Goal: Communication & Community: Answer question/provide support

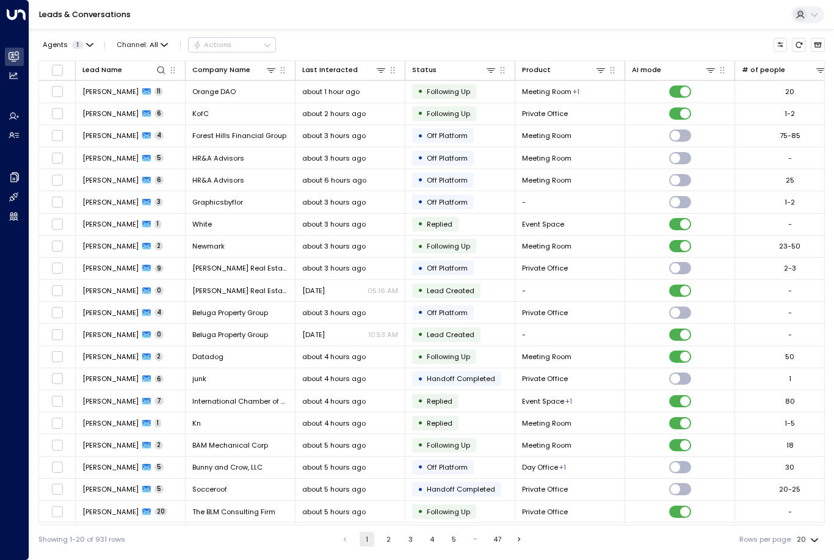
scroll to position [32, 0]
click at [162, 64] on button at bounding box center [161, 70] width 12 height 12
type input "******"
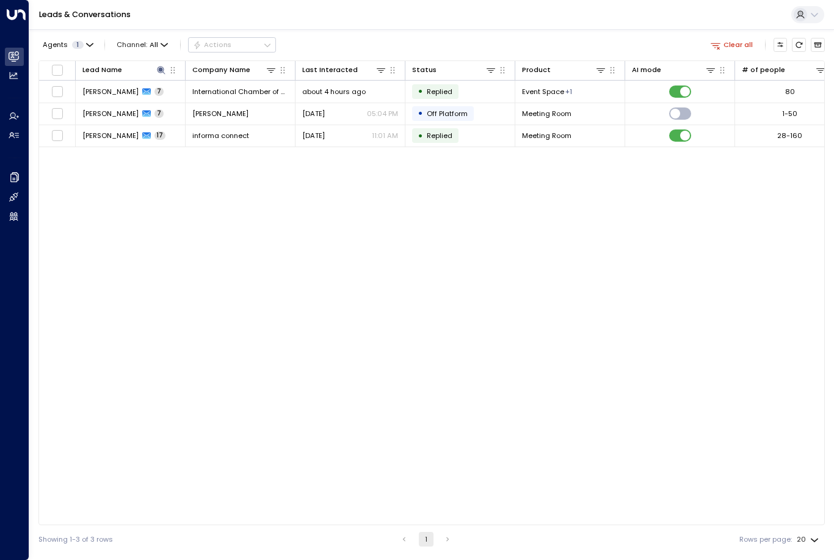
click at [598, 344] on div "Lead Name Company Name Last Interacted Status Product AI mode # of people Lead …" at bounding box center [431, 292] width 786 height 465
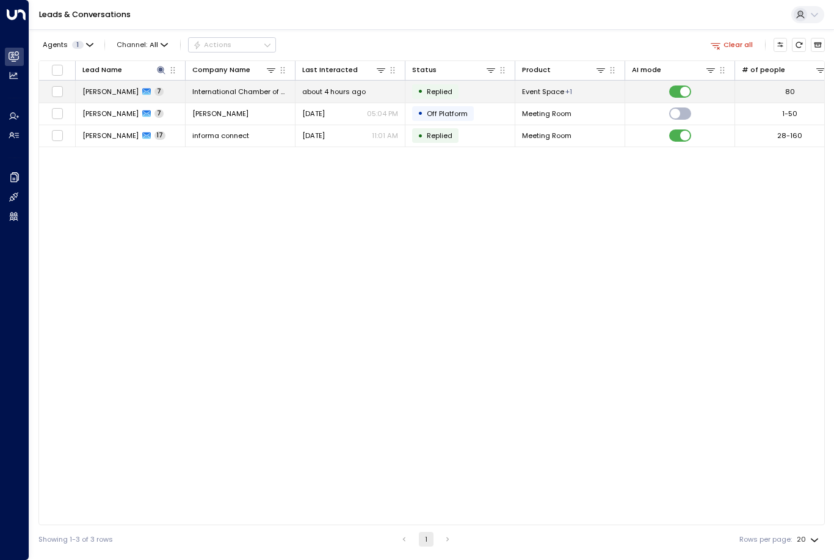
click at [125, 87] on span "[PERSON_NAME]" at bounding box center [110, 92] width 56 height 10
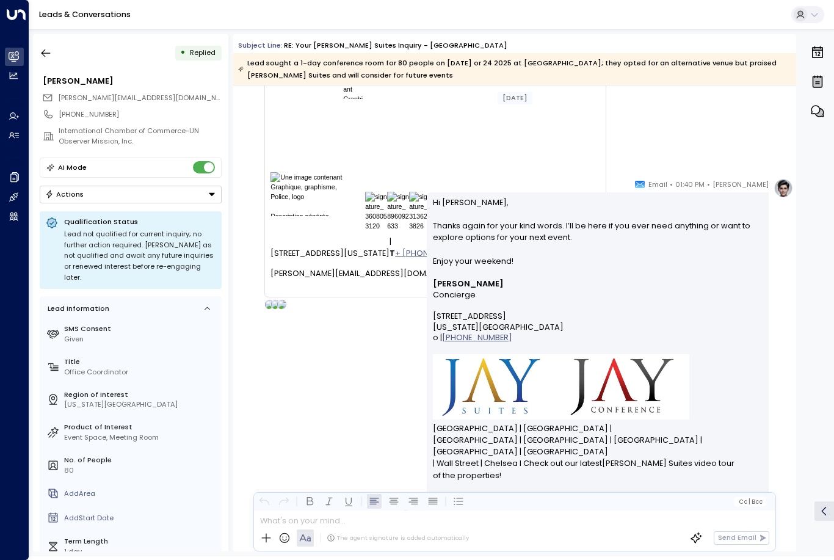
scroll to position [2557, 0]
click at [447, 527] on p at bounding box center [517, 521] width 514 height 12
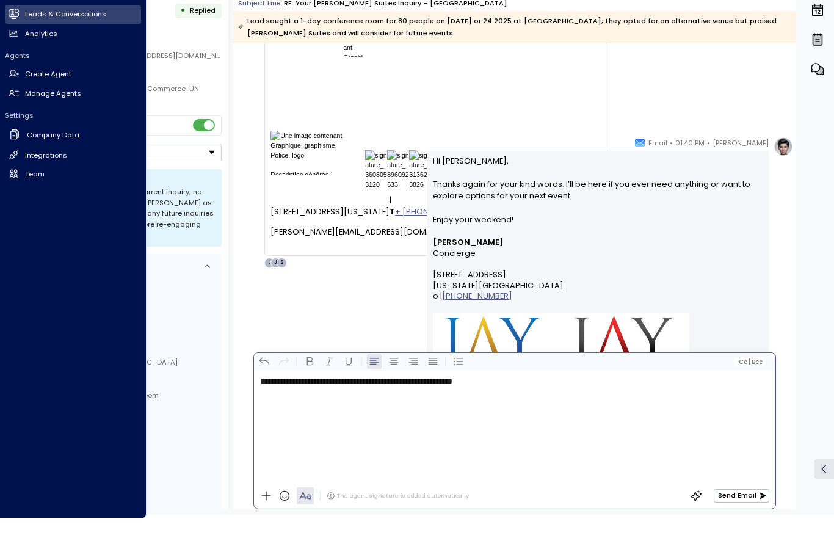
click at [740, 531] on button "Send Email" at bounding box center [742, 537] width 56 height 13
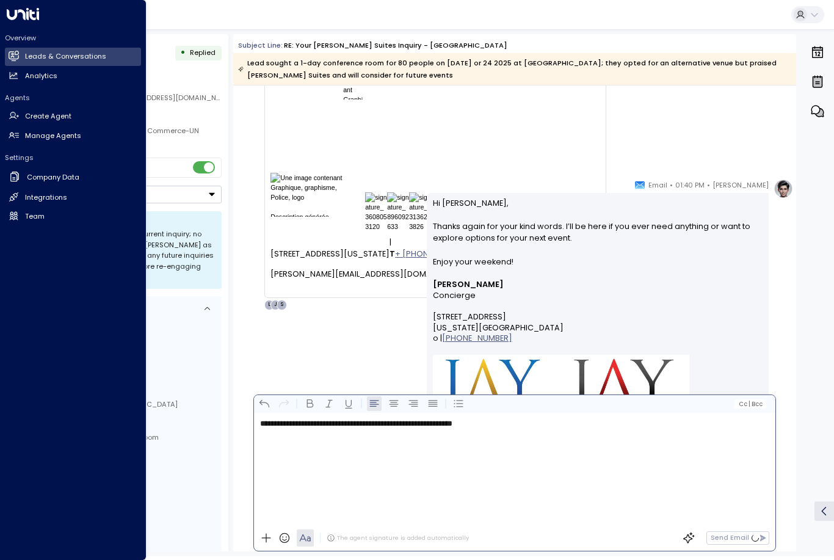
click at [738, 547] on div "Send Email" at bounding box center [721, 538] width 95 height 18
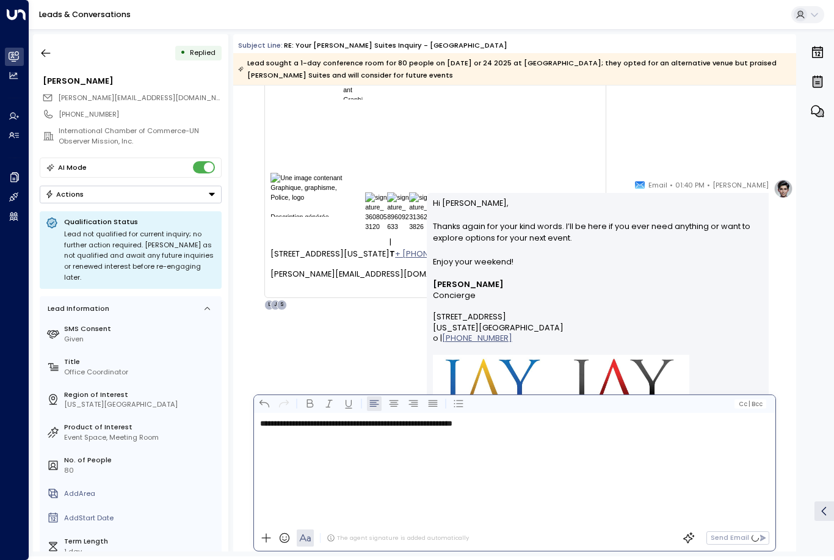
click at [740, 547] on div "Send Email" at bounding box center [721, 538] width 95 height 18
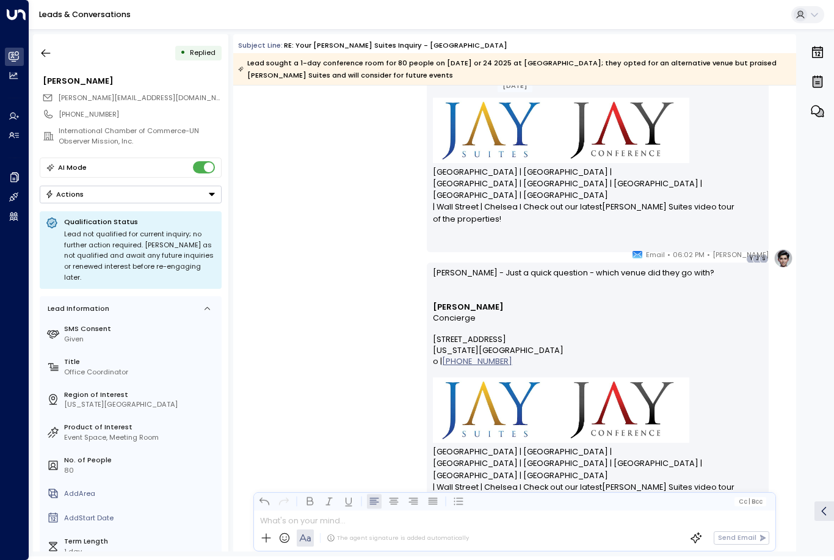
scroll to position [2747, 0]
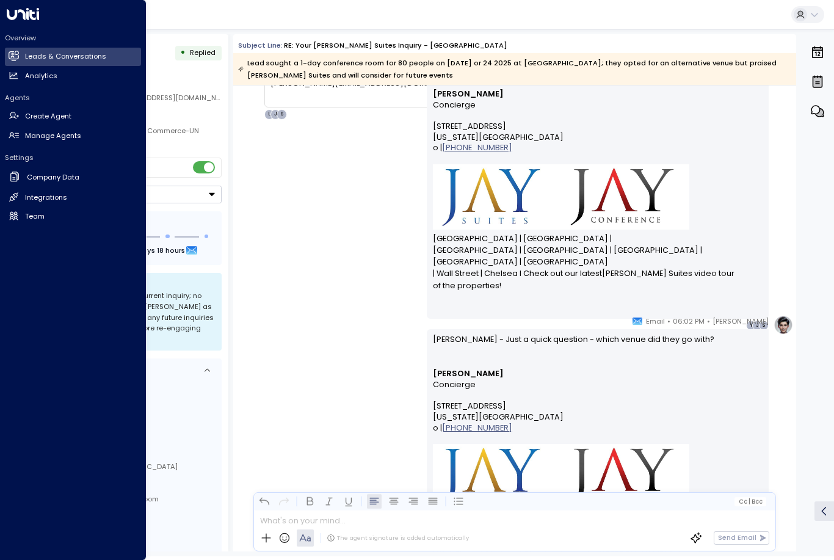
click at [9, 15] on icon at bounding box center [23, 14] width 32 height 12
click at [45, 59] on h2 "Leads & Conversations" at bounding box center [65, 56] width 81 height 10
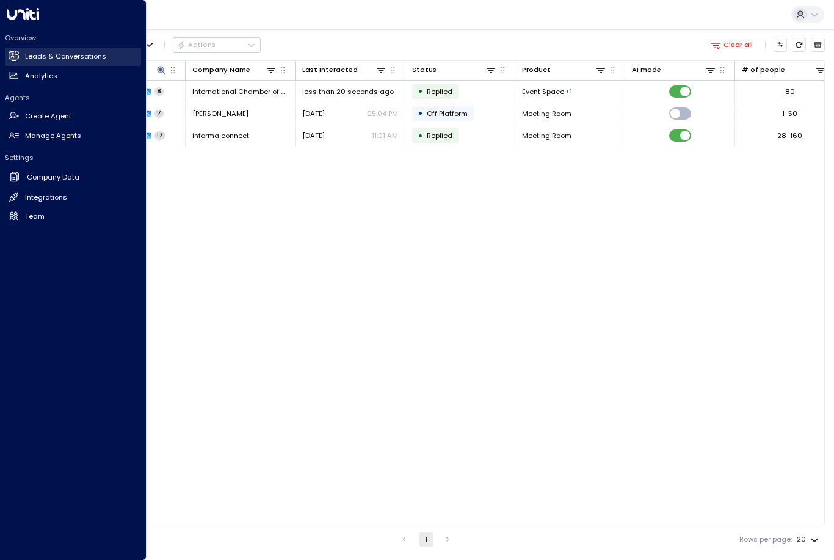
scroll to position [32, 0]
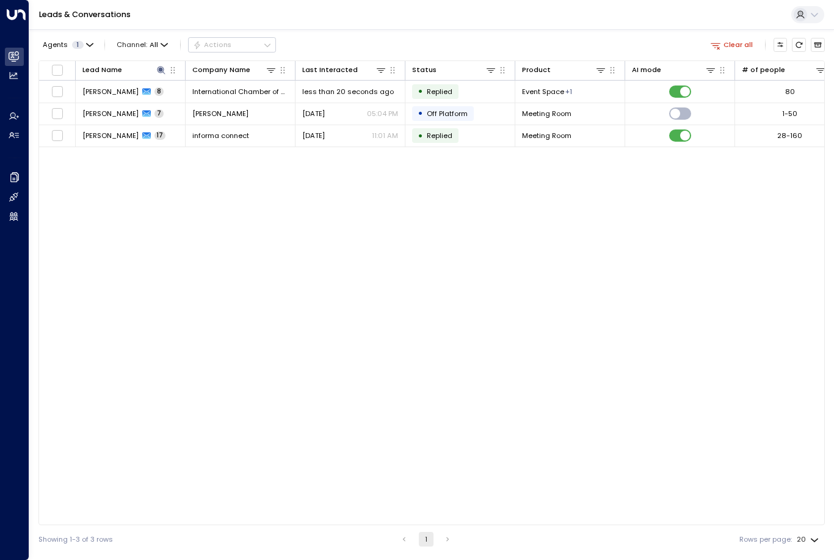
click at [181, 259] on div "Lead Name Company Name Last Interacted Status Product AI mode # of people Lead …" at bounding box center [431, 292] width 786 height 465
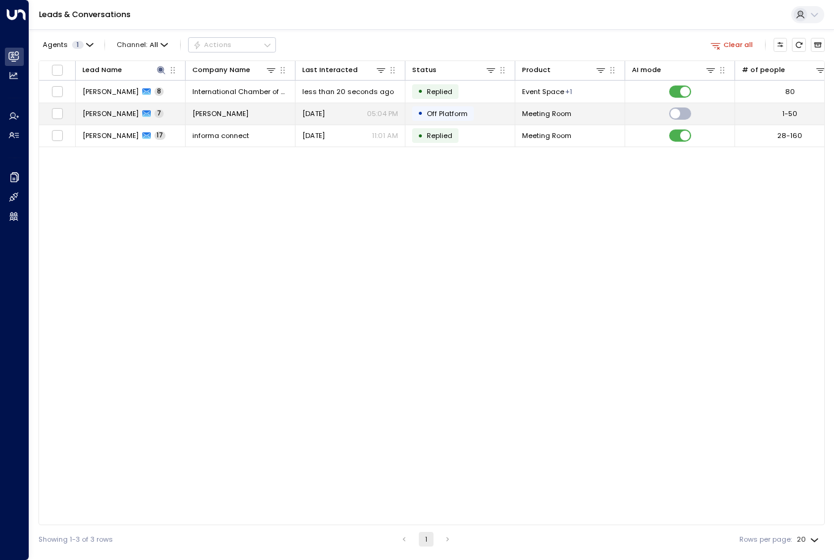
click at [107, 109] on span "[PERSON_NAME]" at bounding box center [110, 114] width 56 height 10
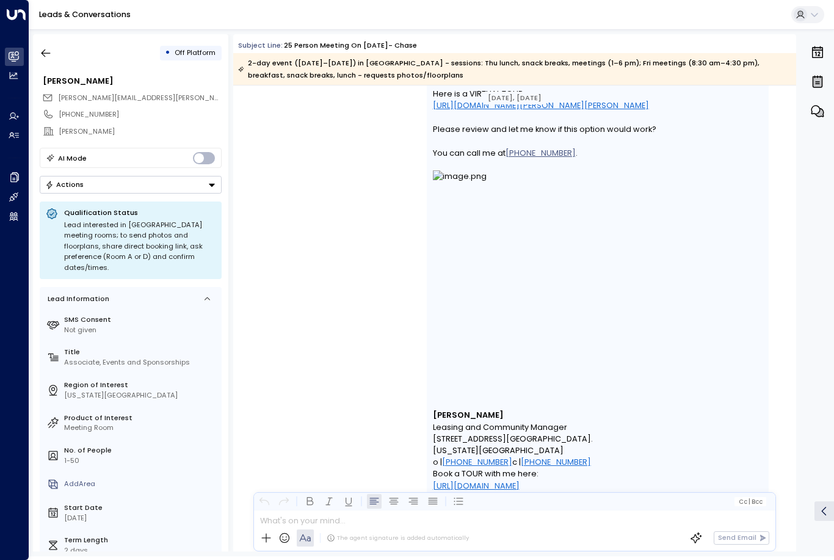
scroll to position [2580, 0]
click at [312, 527] on p at bounding box center [517, 521] width 514 height 12
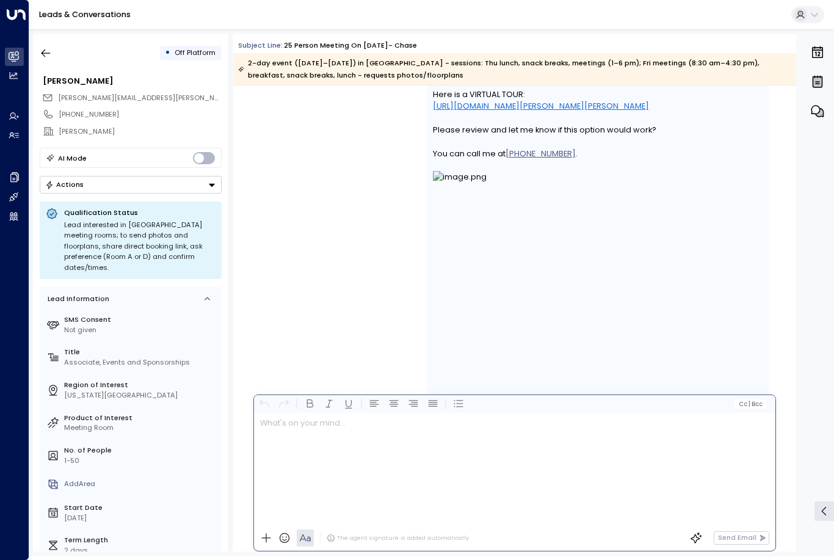
scroll to position [35, 0]
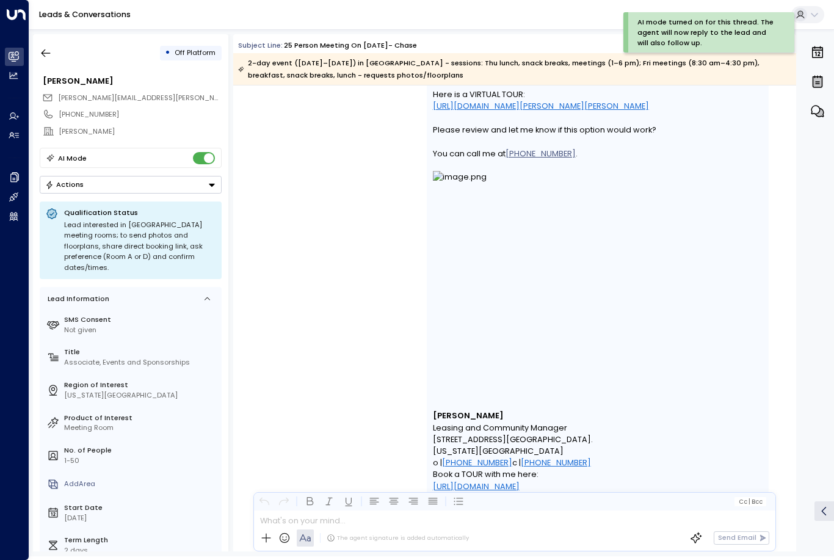
click at [574, 527] on p at bounding box center [517, 521] width 514 height 12
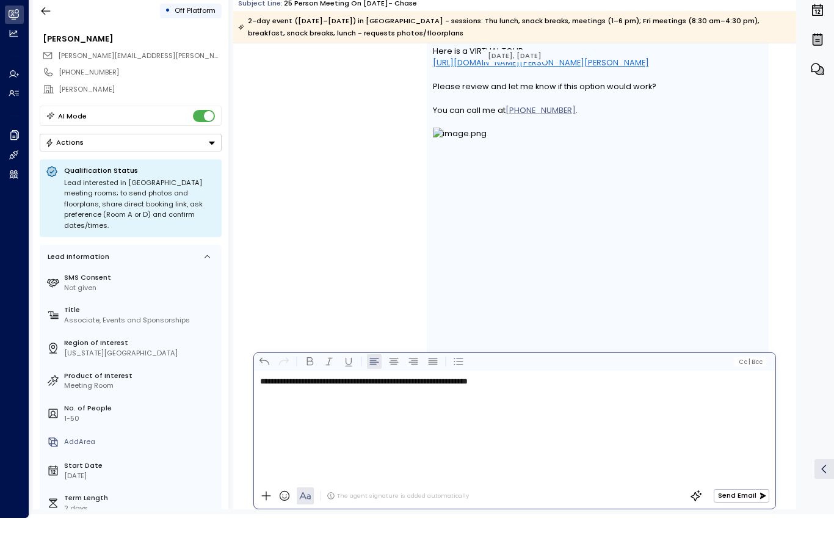
scroll to position [2580, 0]
click at [367, 419] on span "**********" at bounding box center [381, 423] width 174 height 8
click at [751, 531] on button "Send Email" at bounding box center [742, 537] width 56 height 13
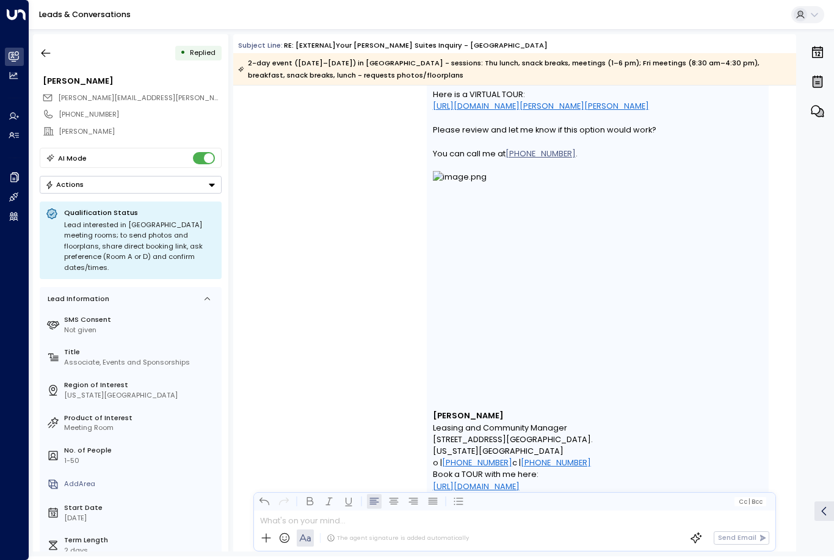
scroll to position [32, 0]
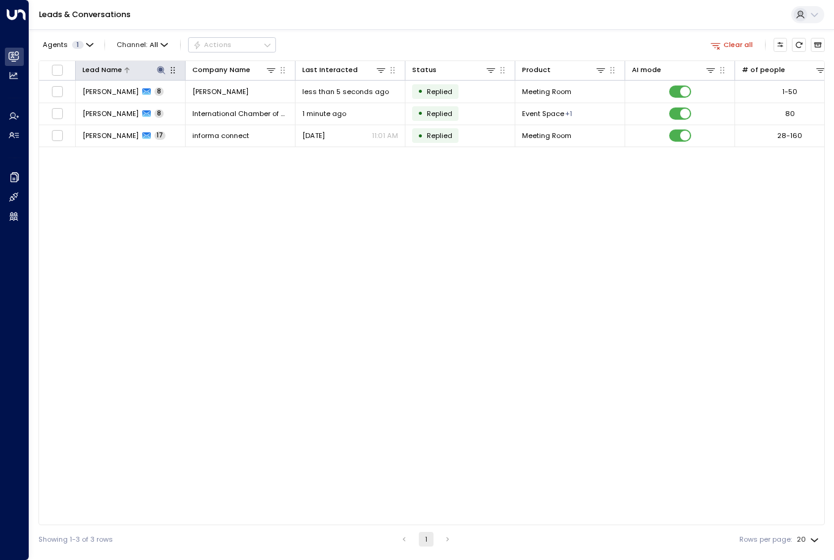
click at [162, 66] on icon at bounding box center [161, 70] width 8 height 8
click at [223, 103] on icon "button" at bounding box center [221, 107] width 8 height 8
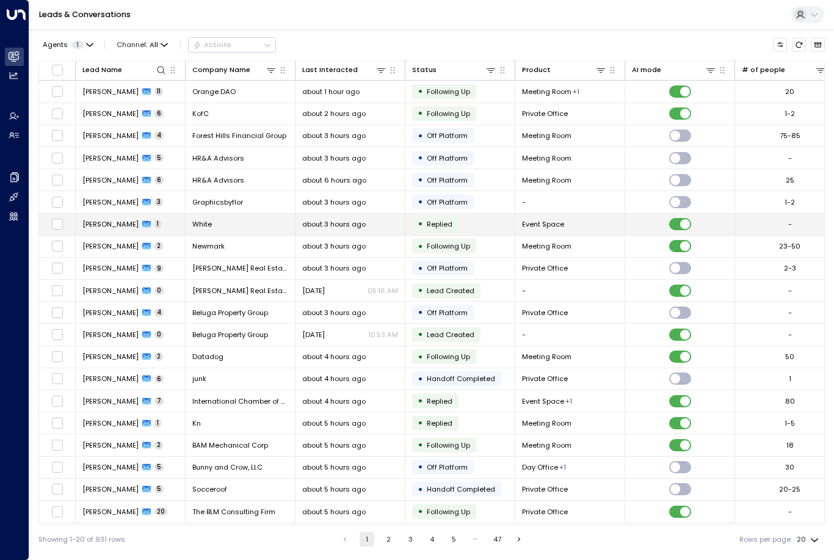
click at [119, 219] on span "[PERSON_NAME]" at bounding box center [110, 224] width 56 height 10
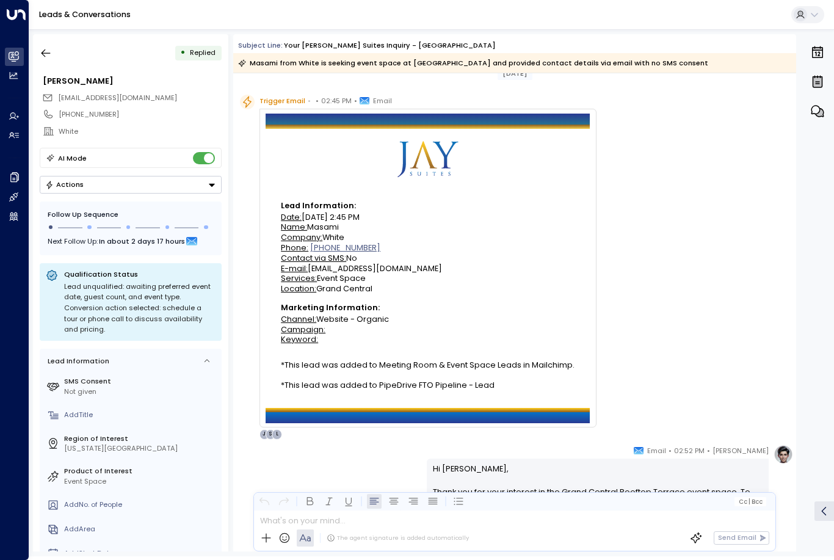
scroll to position [24, 0]
